Goal: Transaction & Acquisition: Subscribe to service/newsletter

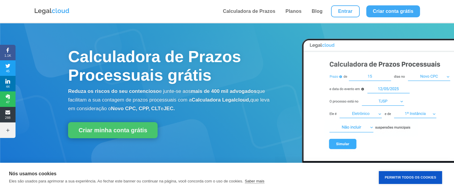
click at [234, 27] on div "Calculadora de Prazos Processuais grátis Reduza os riscos do seu contencioso e …" at bounding box center [227, 118] width 454 height 190
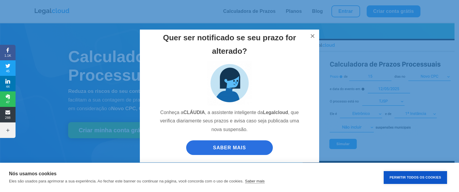
click at [271, 17] on div "Quer ser notificado se seu prazo for alterado? Conheça a [PERSON_NAME] , a assi…" at bounding box center [229, 96] width 459 height 192
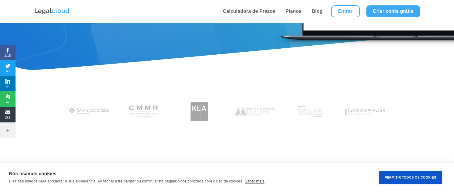
scroll to position [275, 0]
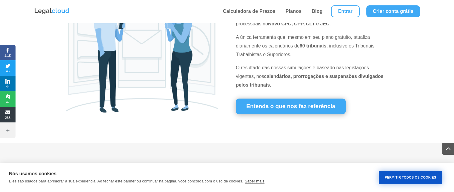
click at [406, 175] on button "Permitir Todos os Cookies" at bounding box center [410, 177] width 63 height 13
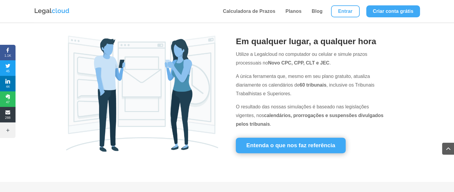
scroll to position [0, 0]
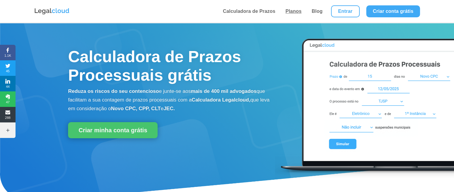
click at [296, 10] on link "Planos" at bounding box center [294, 11] width 20 height 23
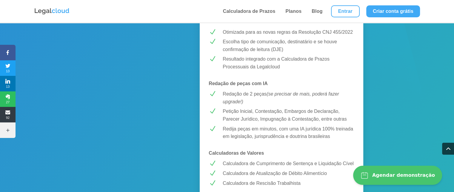
scroll to position [263, 0]
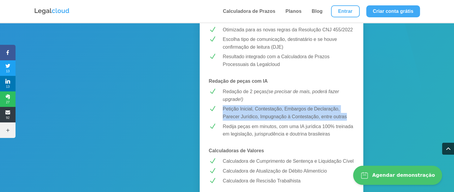
drag, startPoint x: 224, startPoint y: 100, endPoint x: 349, endPoint y: 110, distance: 125.3
click at [349, 110] on p "Petição Inicial, Contestação, Embargos de Declaração, Parecer Jurídico, Impugna…" at bounding box center [289, 112] width 132 height 15
copy p "Petição Inicial, Contestação, Embargos de Declaração, Parecer Jurídico, Impugna…"
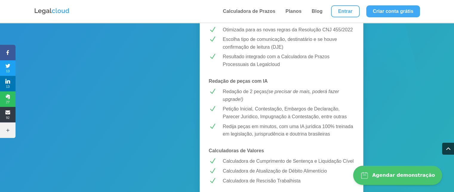
click at [298, 89] on em "(se precisar de mais, poderá fazer upgrade!)" at bounding box center [281, 95] width 117 height 13
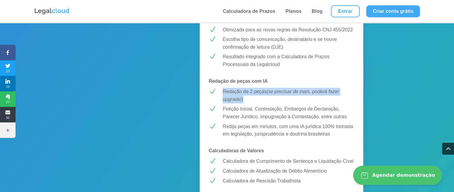
click at [298, 89] on em "(se precisar de mais, poderá fazer upgrade!)" at bounding box center [281, 95] width 117 height 13
copy p "Redação de 2 peças (se precisar de mais, poderá fazer upgrade!)"
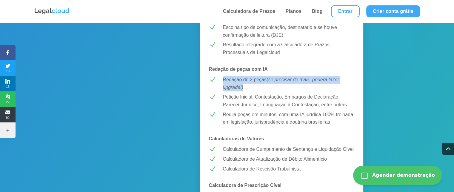
scroll to position [299, 0]
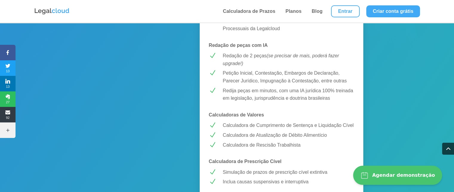
click at [298, 87] on p "Redija peças em minutos, com uma IA jurídica 100% treinada em legislação, juris…" at bounding box center [289, 94] width 132 height 15
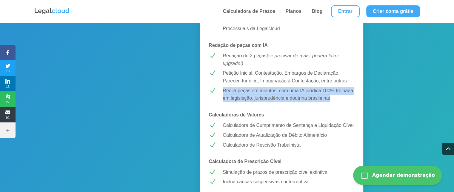
click at [298, 87] on p "Redija peças em minutos, com uma IA jurídica 100% treinada em legislação, juris…" at bounding box center [289, 94] width 132 height 15
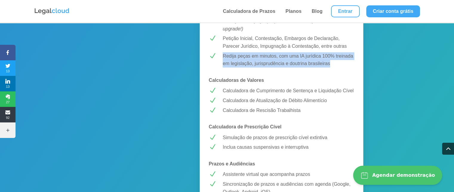
scroll to position [335, 0]
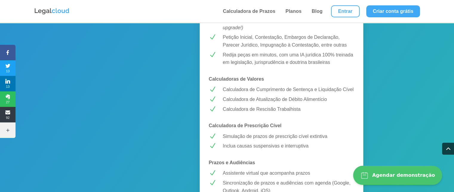
click at [301, 105] on p "Calculadora de Rescisão Trabalhista" at bounding box center [289, 109] width 132 height 8
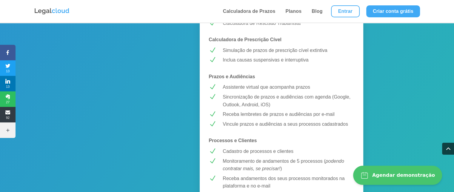
scroll to position [418, 0]
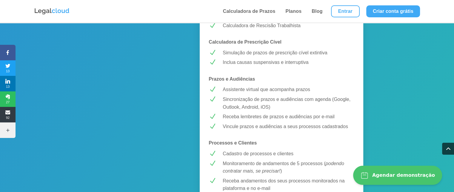
click at [255, 123] on p "Vincule prazos e audiências a seus processos cadastrados" at bounding box center [289, 127] width 132 height 8
copy p "Vincule prazos e audiências a seus processos cadastrados"
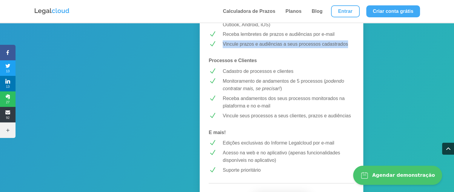
scroll to position [502, 0]
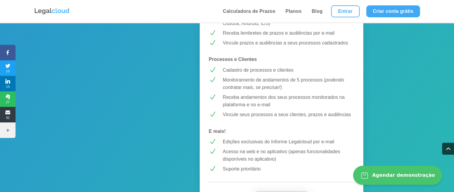
click at [233, 76] on p "Monitoramento de andamentos de 5 processos ( podendo contratar mais, se precisa…" at bounding box center [289, 83] width 132 height 15
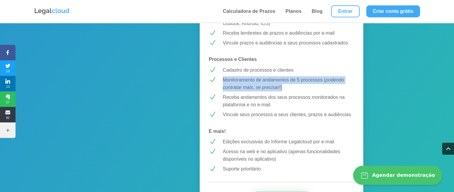
click at [233, 76] on p "Monitoramento de andamentos de 5 processos ( podendo contratar mais, se precisa…" at bounding box center [289, 83] width 132 height 15
copy p "Monitoramento de andamentos de 5 processos ( podendo contratar mais, se precisa…"
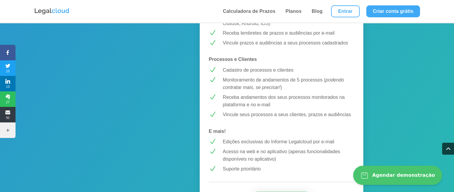
click at [234, 66] on p "Cadastro de processos e clientes" at bounding box center [289, 70] width 132 height 8
copy p "Cadastro de processos e clientes"
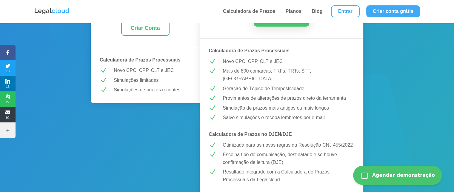
scroll to position [0, 0]
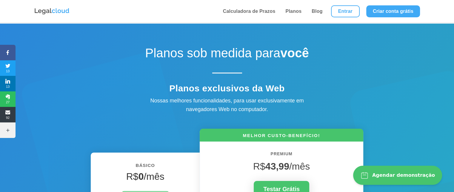
click at [63, 12] on img at bounding box center [52, 11] width 36 height 8
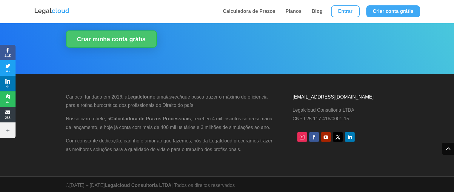
scroll to position [1537, 0]
